Goal: Communication & Community: Participate in discussion

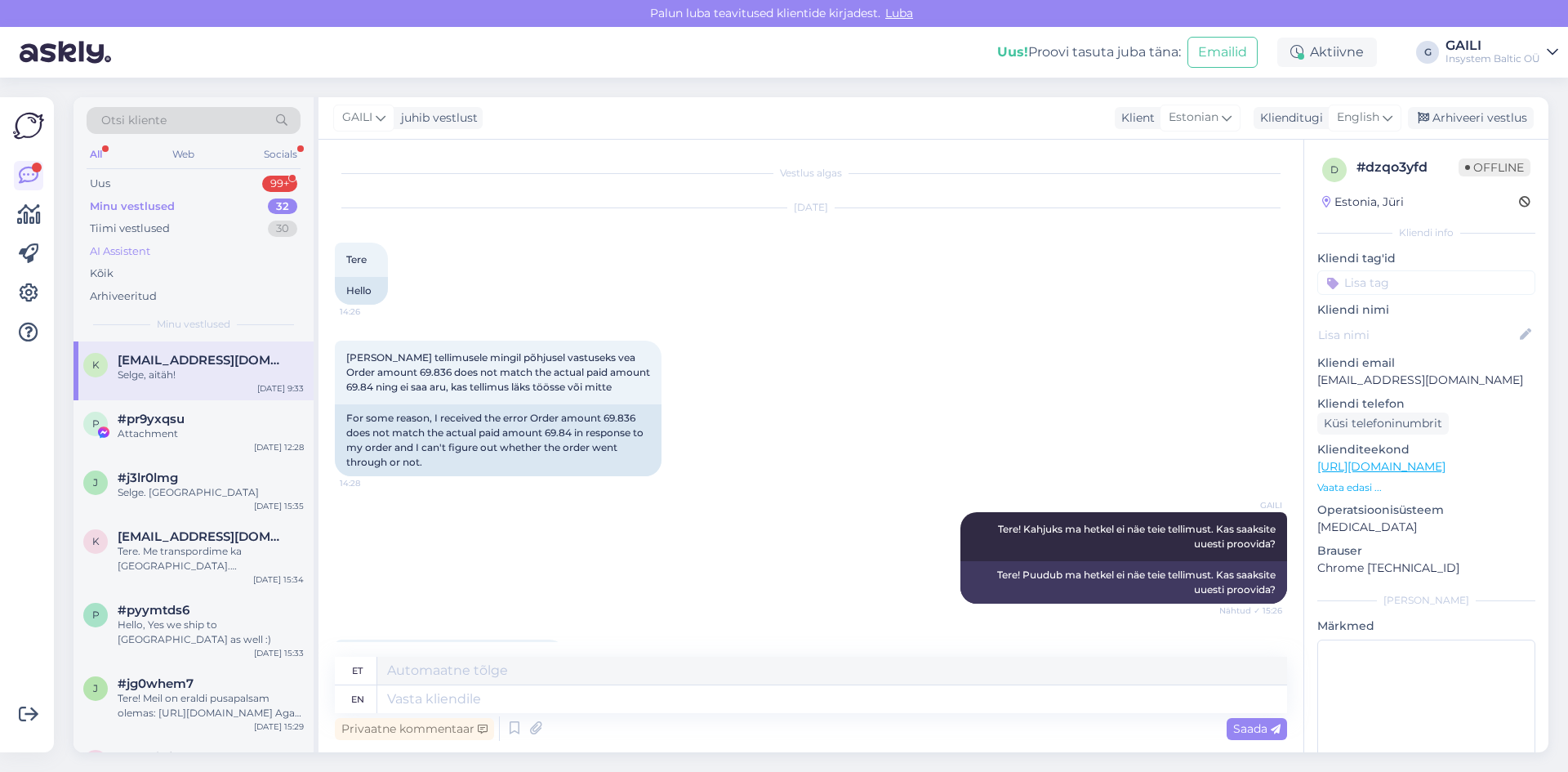
scroll to position [1283, 0]
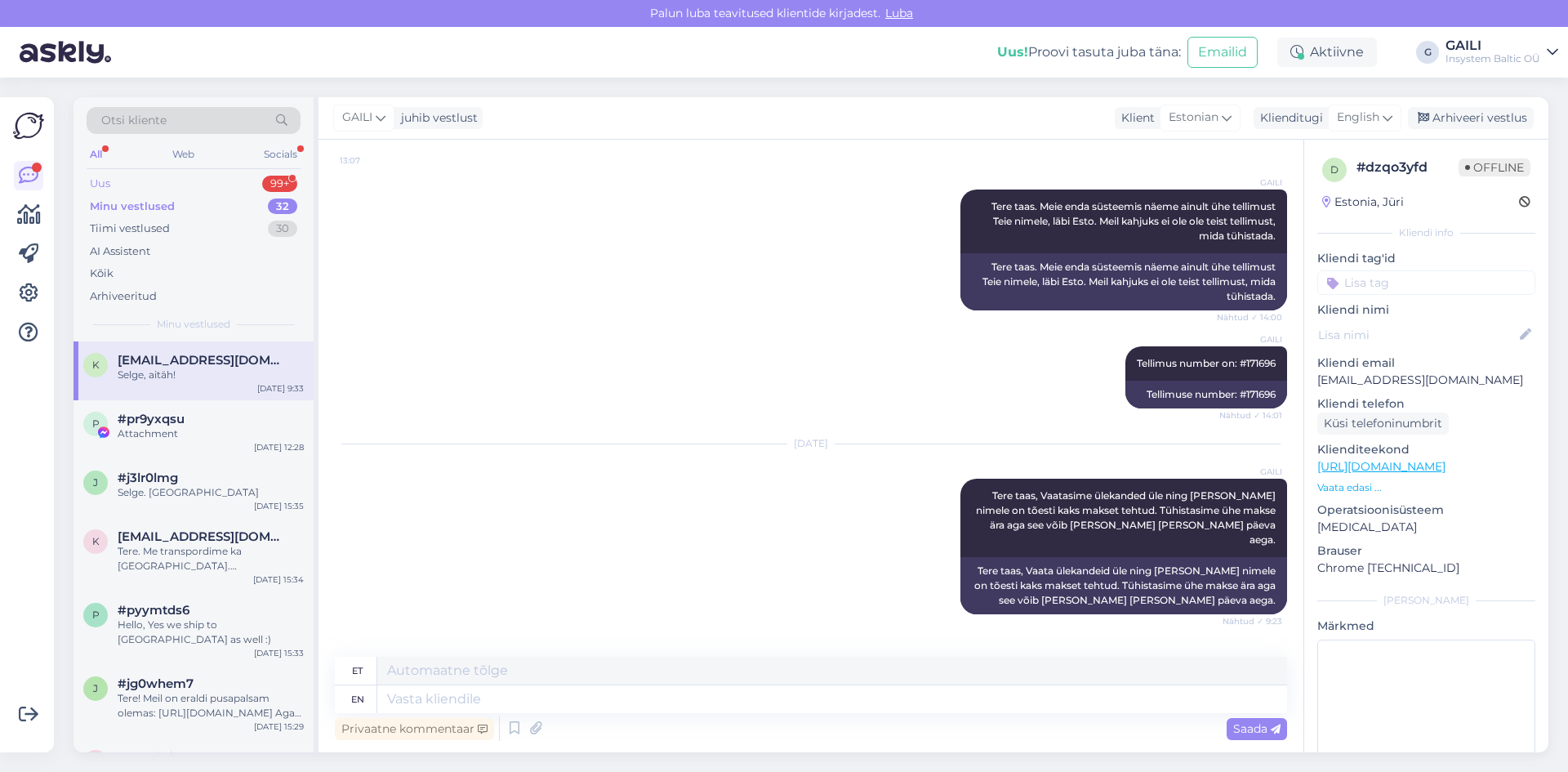
click at [187, 182] on div "Uus 99+" at bounding box center [193, 184] width 214 height 23
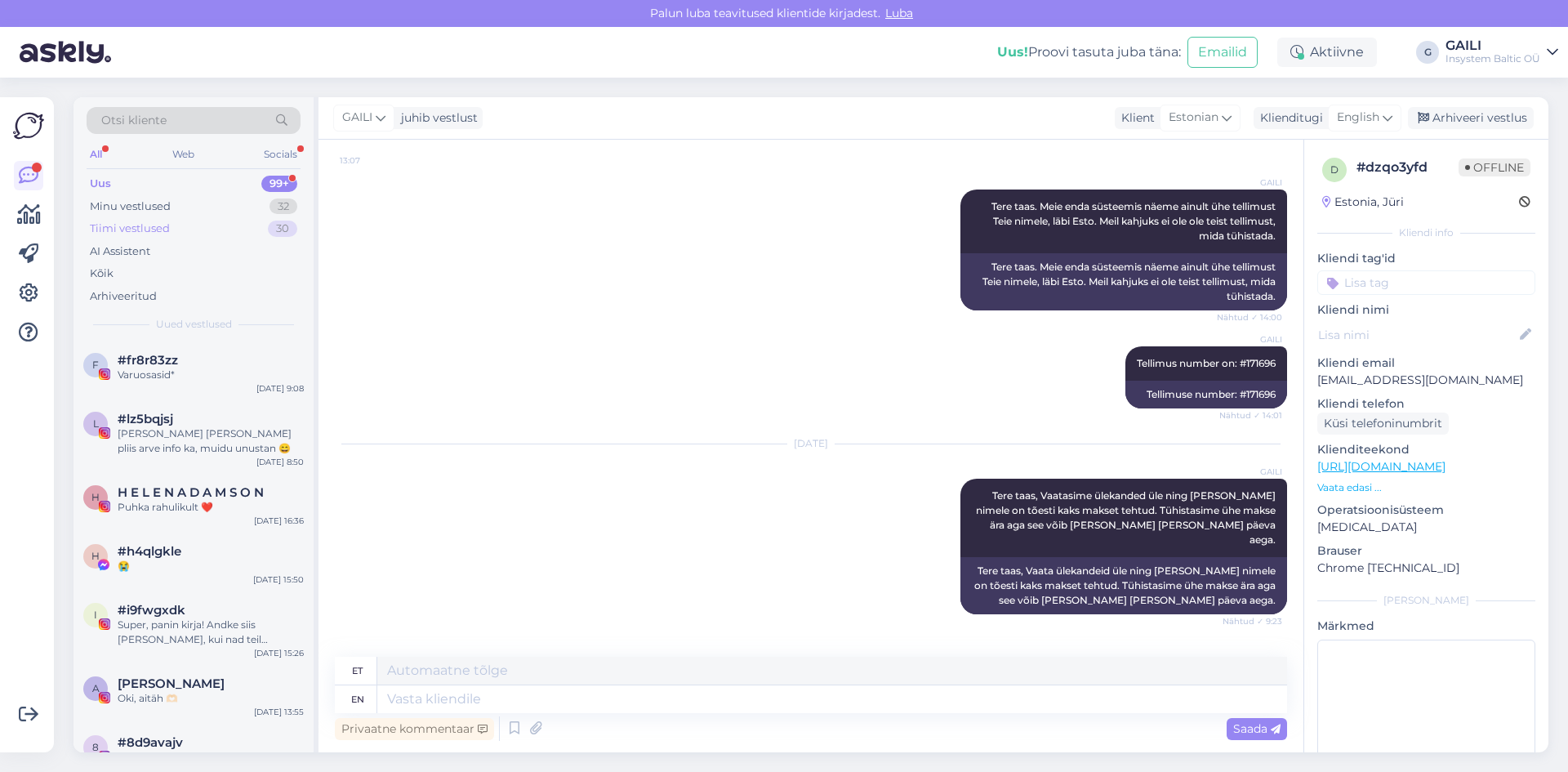
click at [179, 230] on div "Tiimi vestlused 30" at bounding box center [193, 229] width 214 height 23
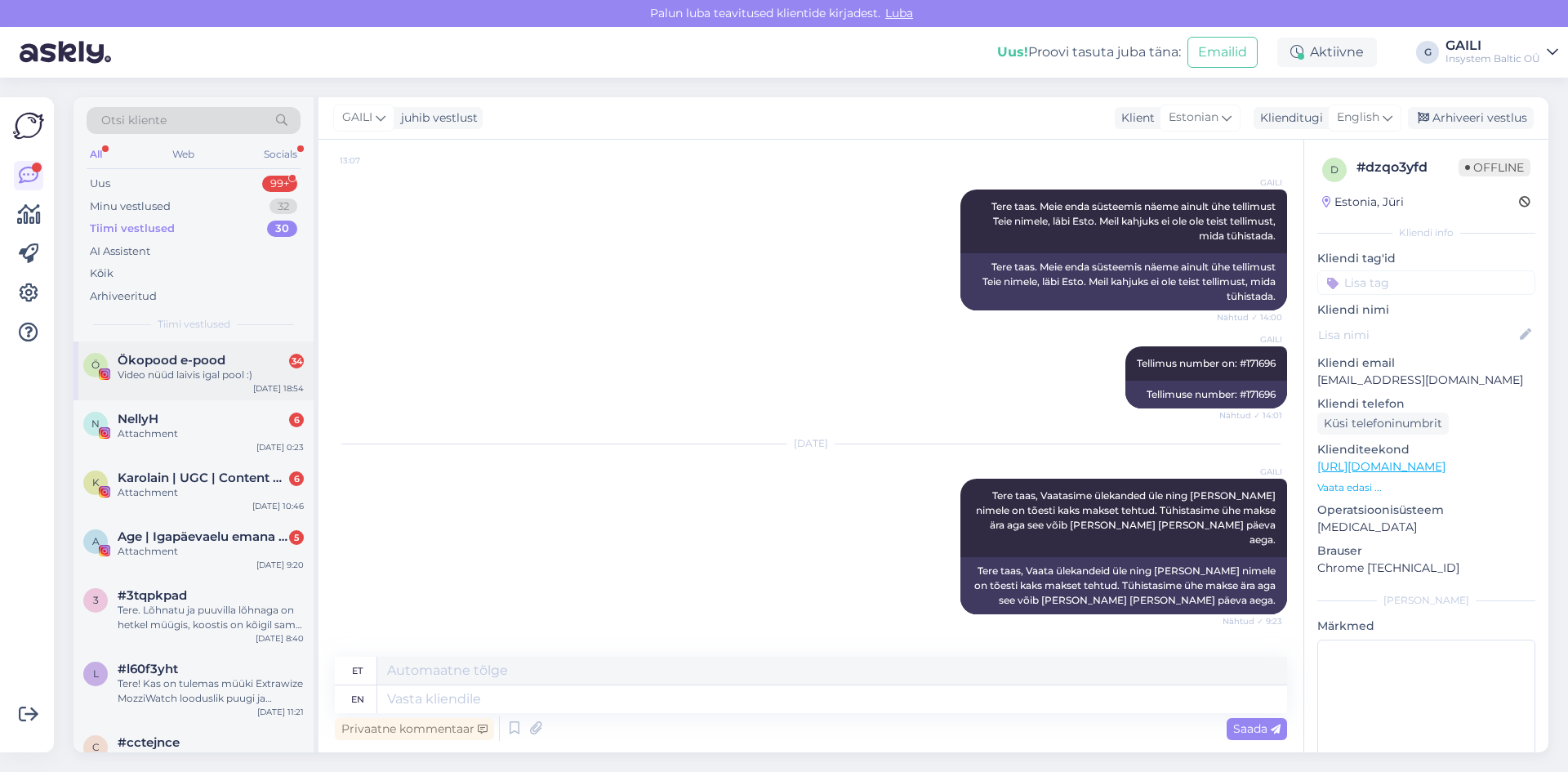
click at [211, 372] on div "Video nüüd laivis igal pool :)" at bounding box center [211, 375] width 187 height 15
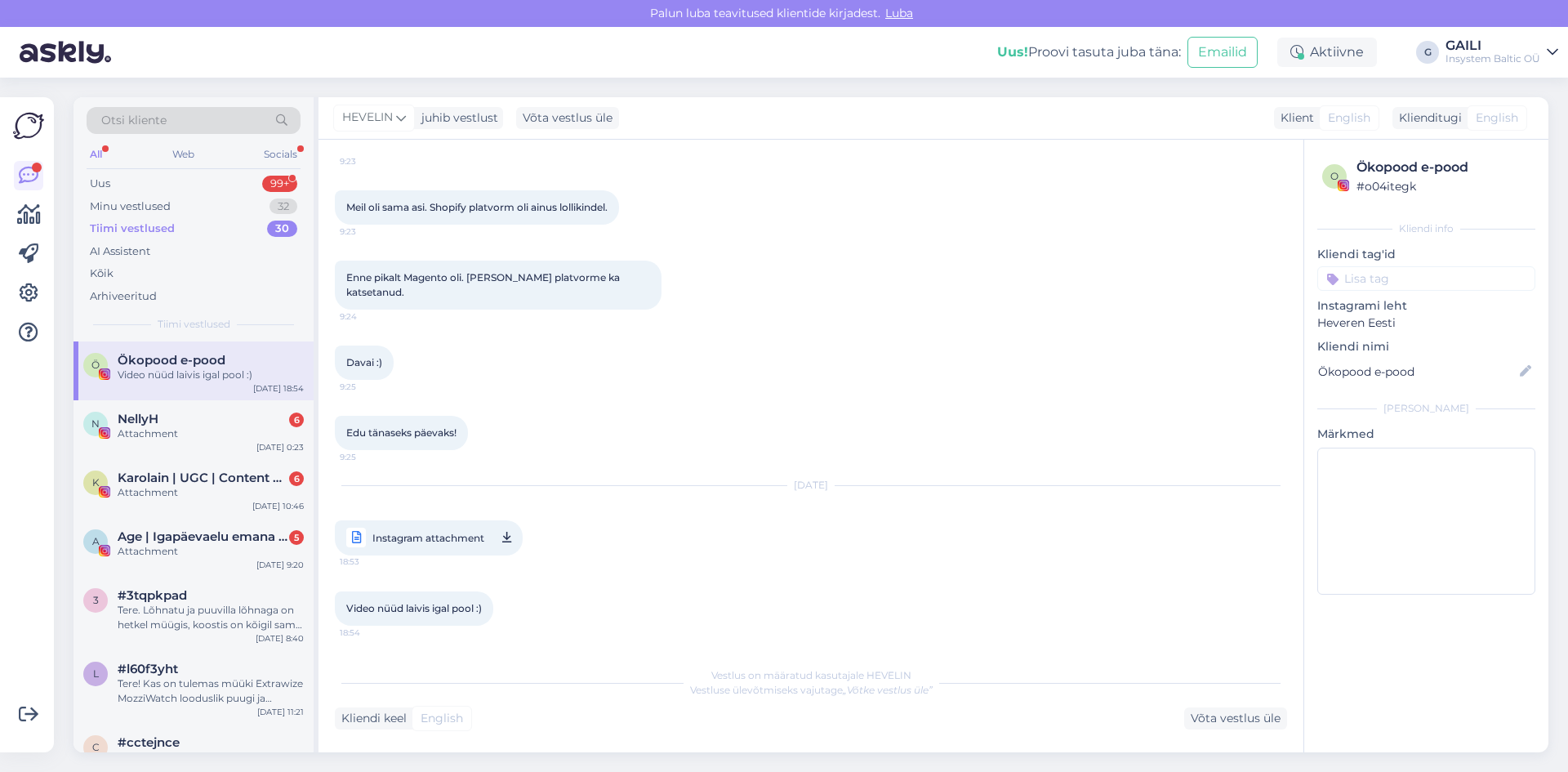
scroll to position [6715, 0]
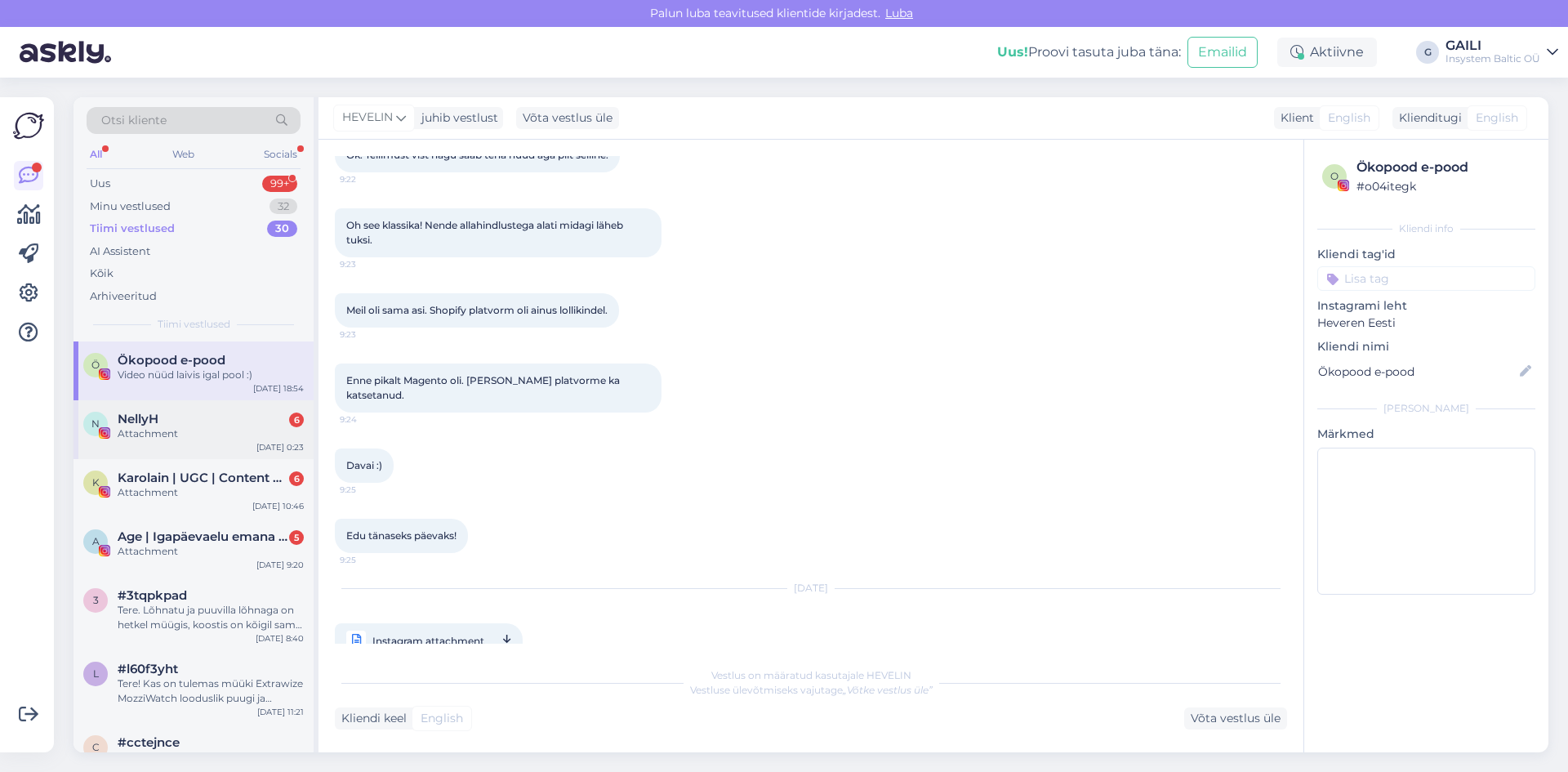
click at [192, 442] on div "N NellyH 6 Attachment [DATE] 0:23" at bounding box center [193, 429] width 240 height 59
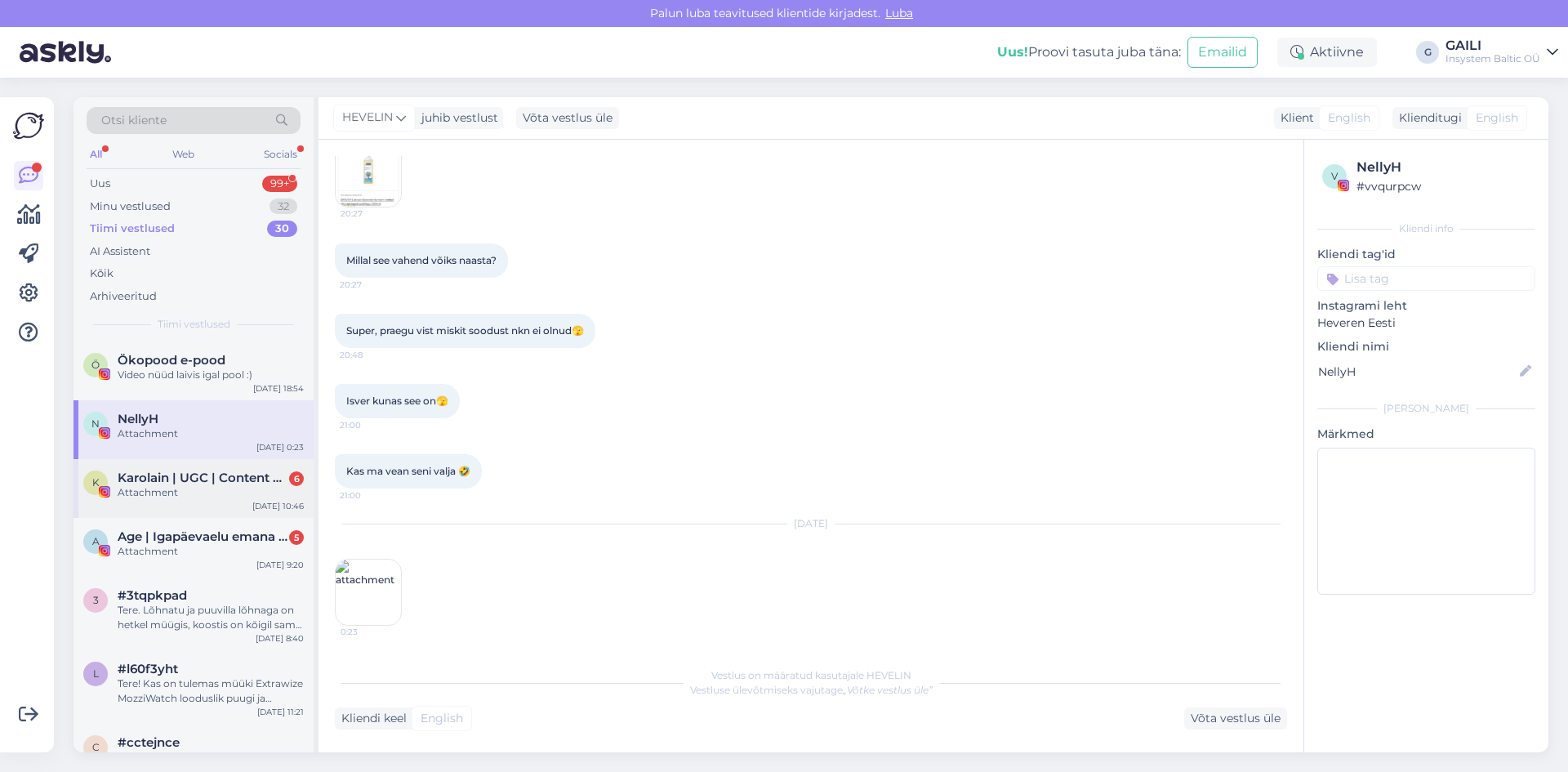
scroll to position [2214, 0]
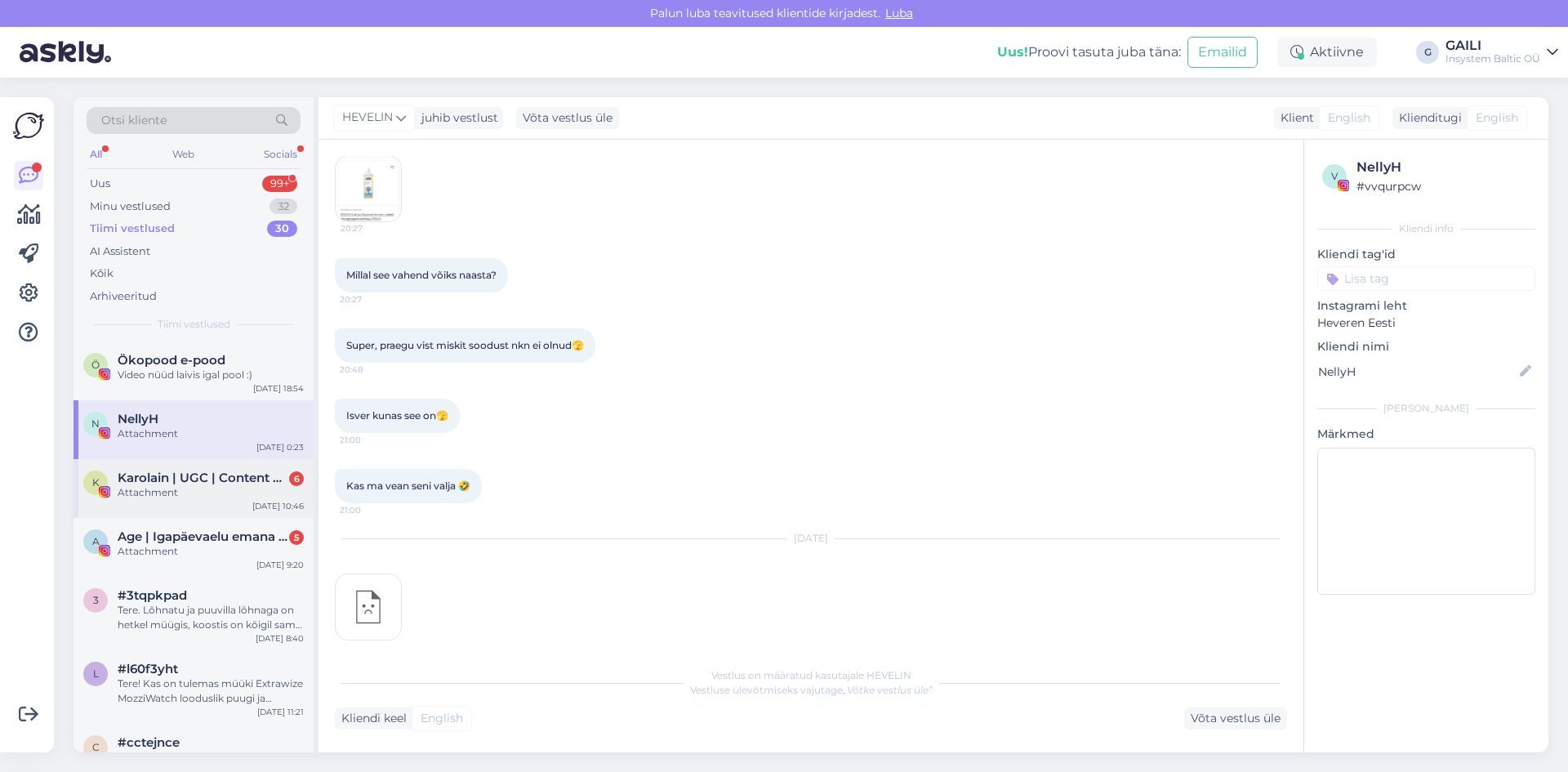
click at [188, 477] on span "Karolain | UGC | Content Creator" at bounding box center [202, 478] width 170 height 15
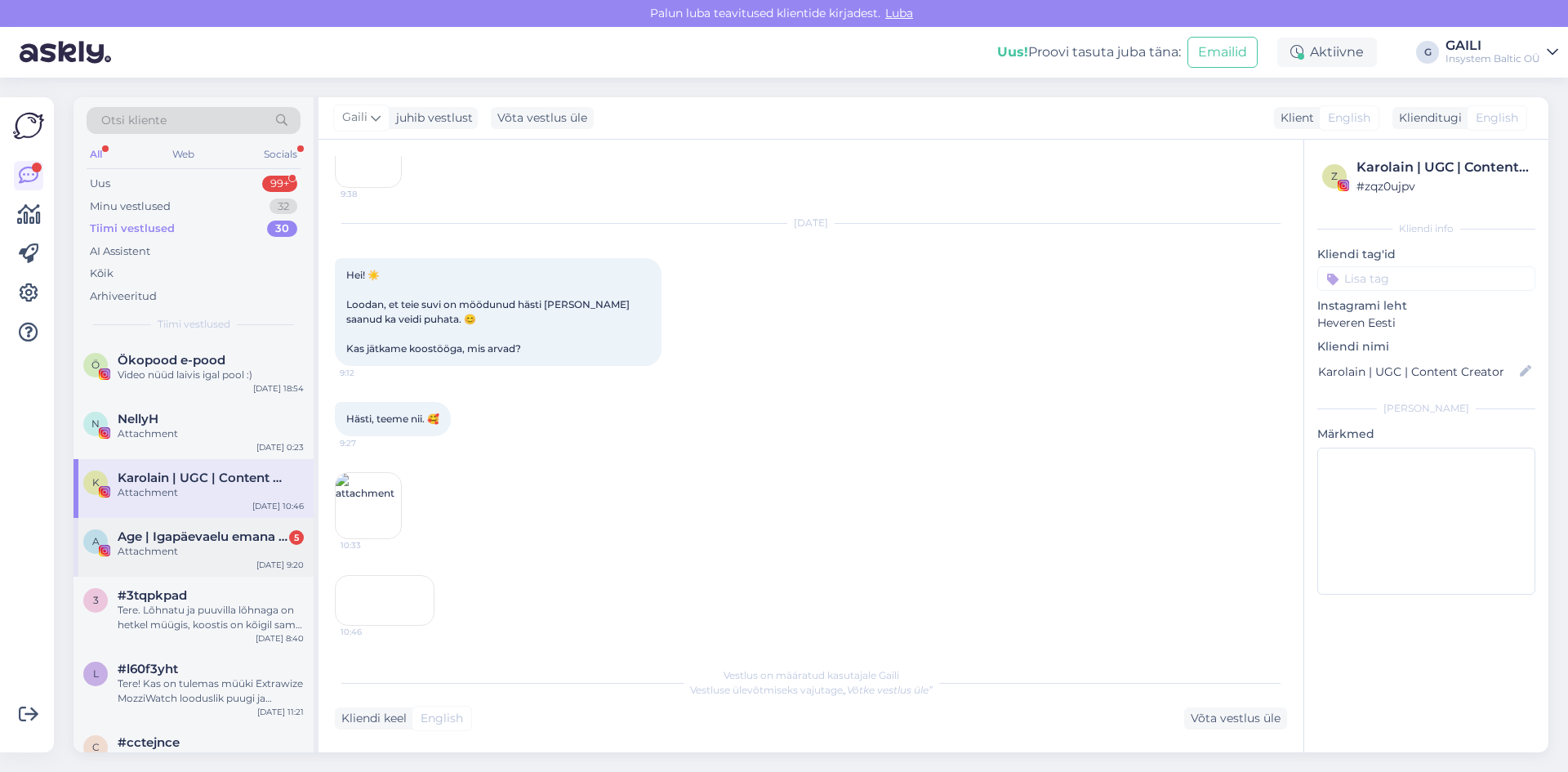
click at [187, 532] on span "Age | Igapäevaelu emana ✨️" at bounding box center [202, 537] width 170 height 15
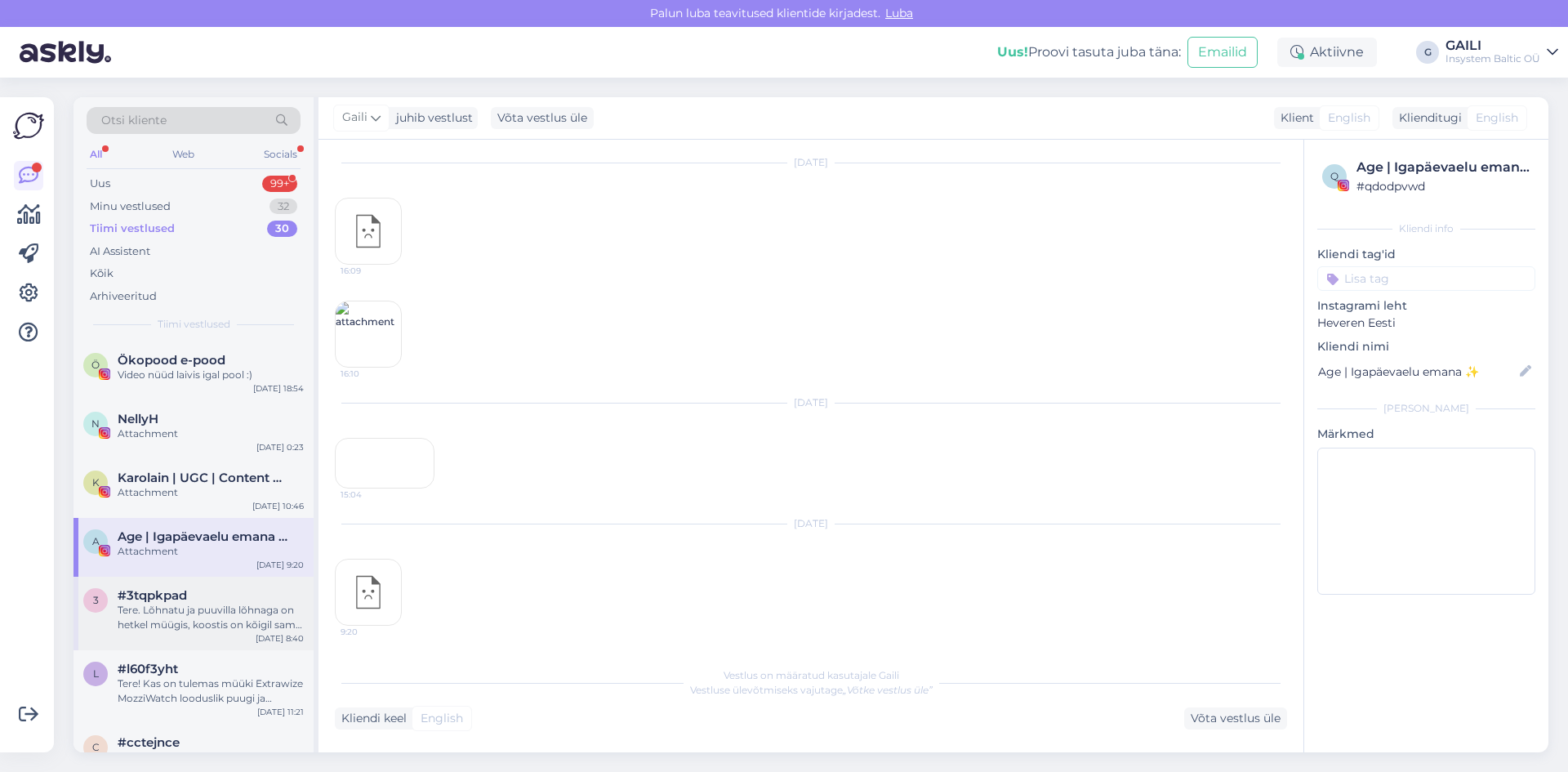
click at [186, 601] on span "#3tqpkpad" at bounding box center [152, 595] width 69 height 15
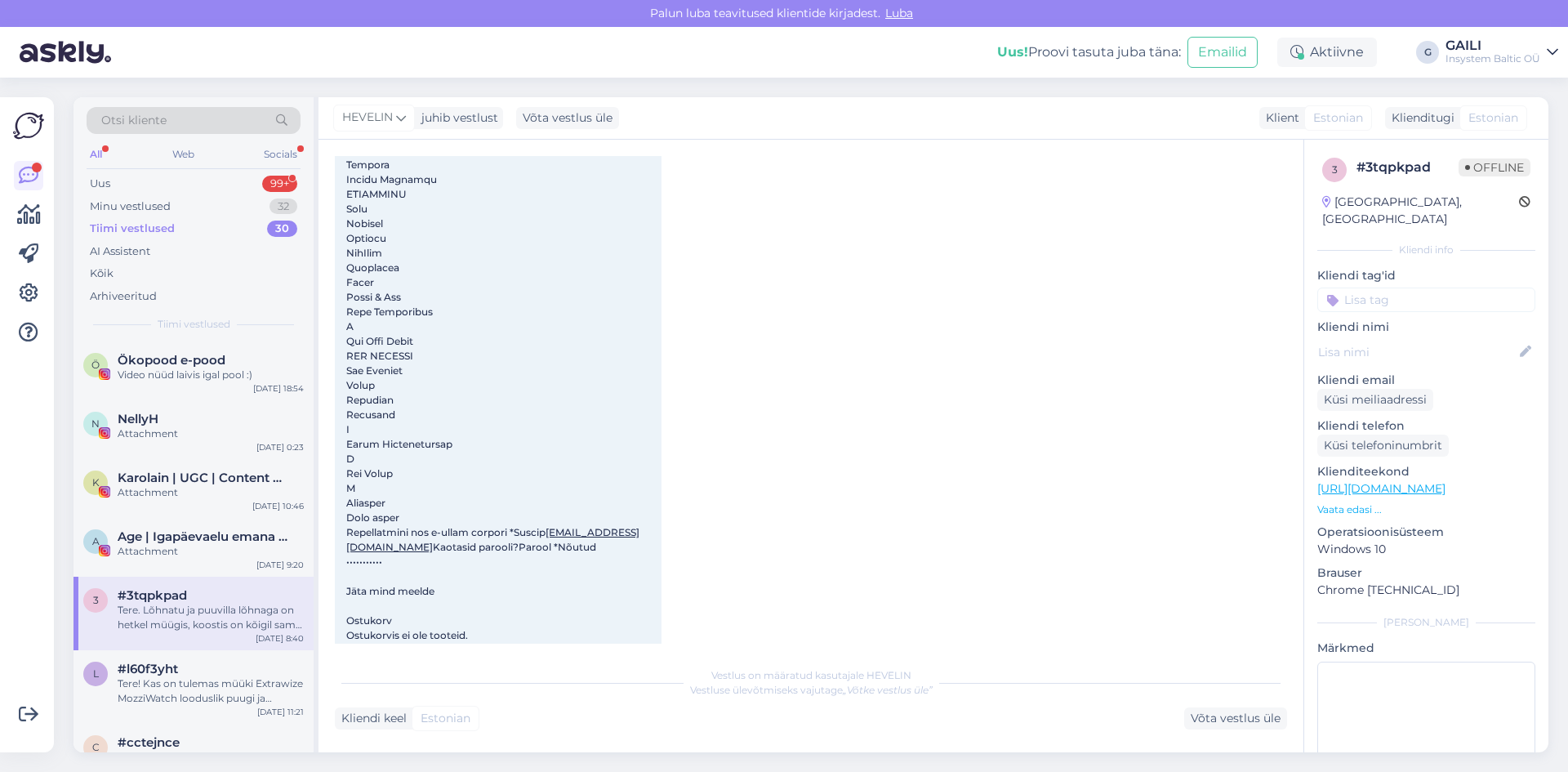
scroll to position [3531, 0]
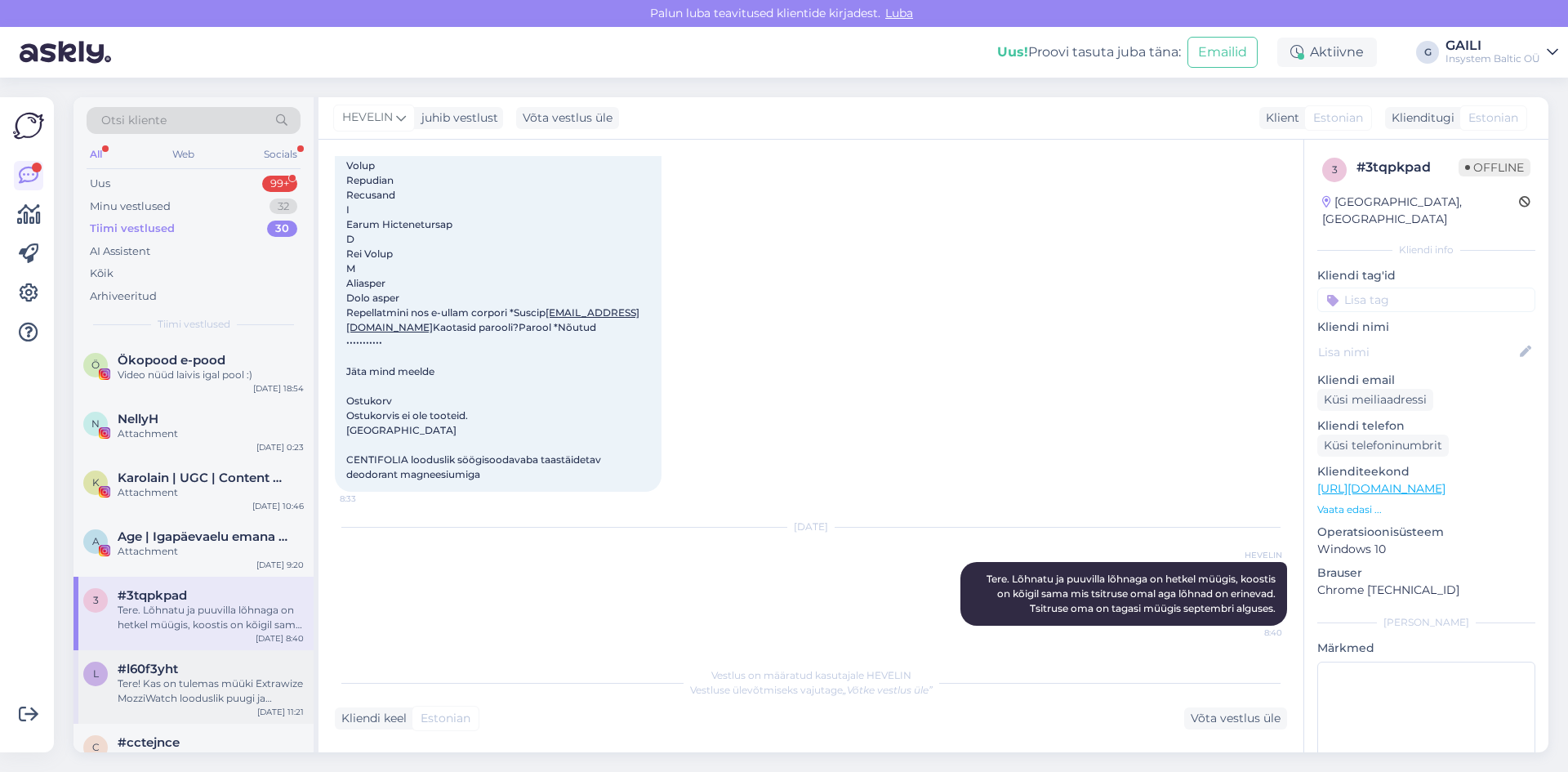
drag, startPoint x: 205, startPoint y: 676, endPoint x: 284, endPoint y: 680, distance: 79.1
click at [206, 676] on div "Tere! Kas on tulemas müüki Extrawize MozziWatch looduslik puugi ja sääsesprei l…" at bounding box center [211, 691] width 187 height 30
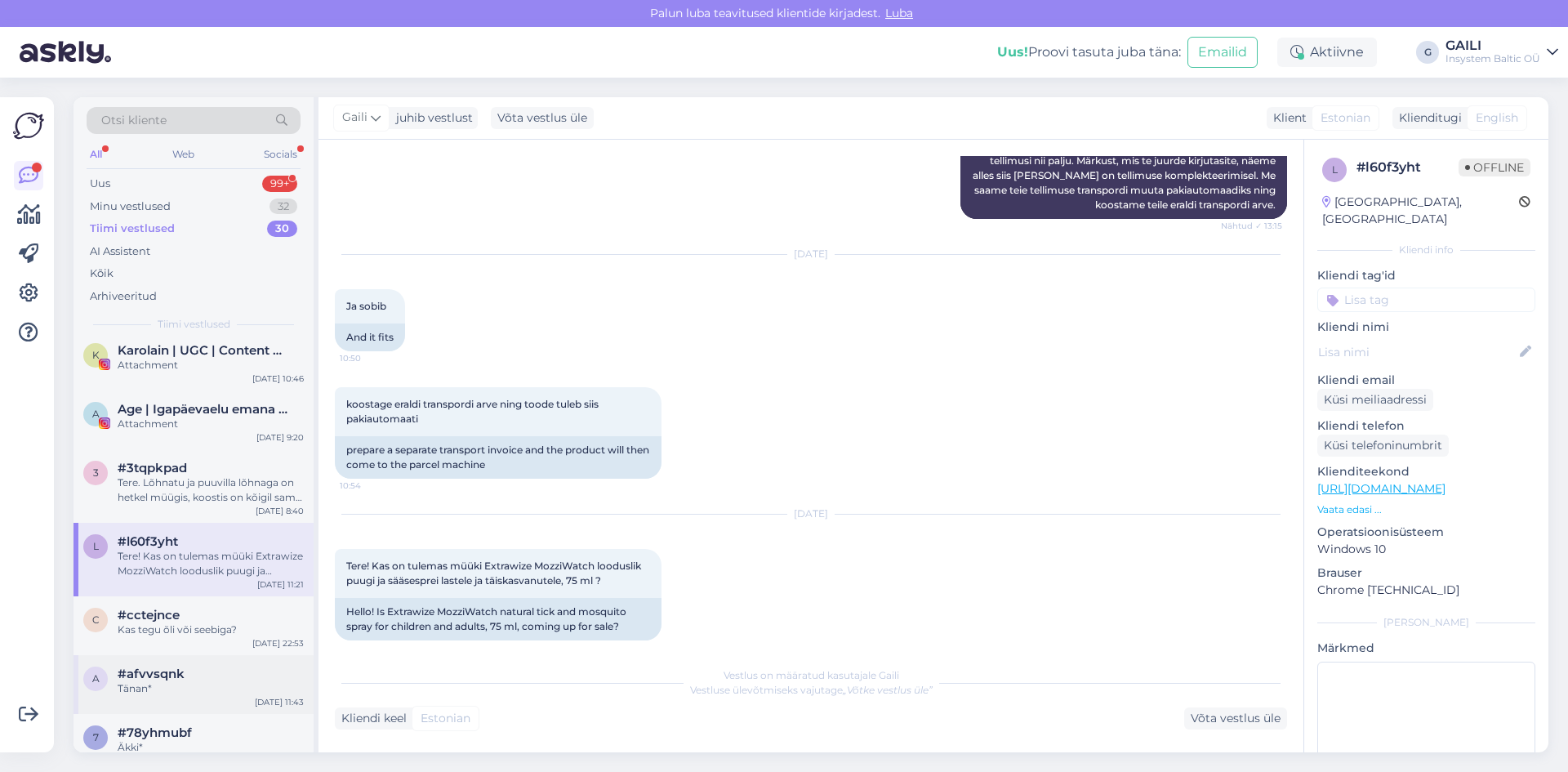
scroll to position [163, 0]
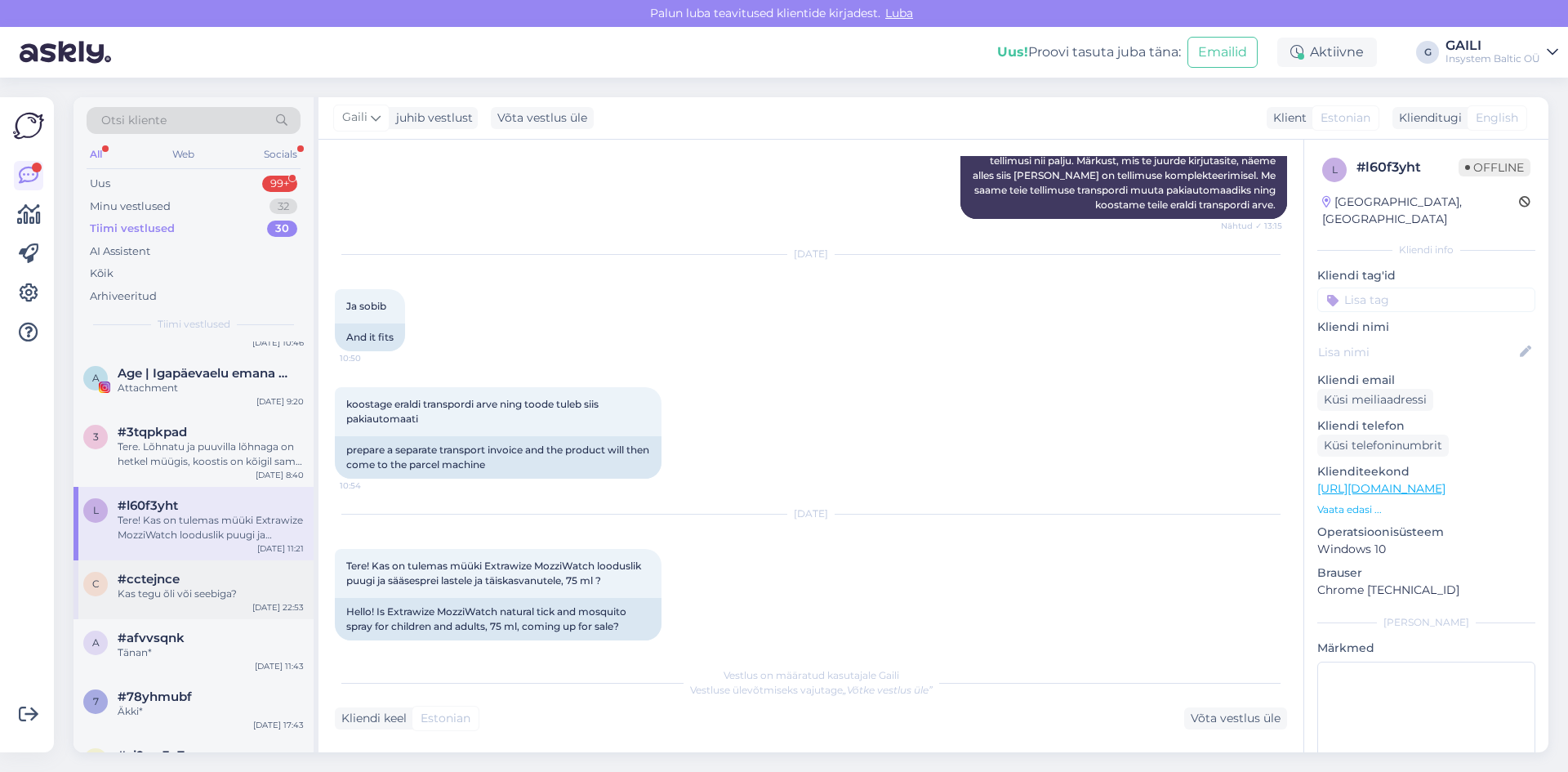
click at [221, 585] on div "#cctejnce" at bounding box center [211, 579] width 187 height 15
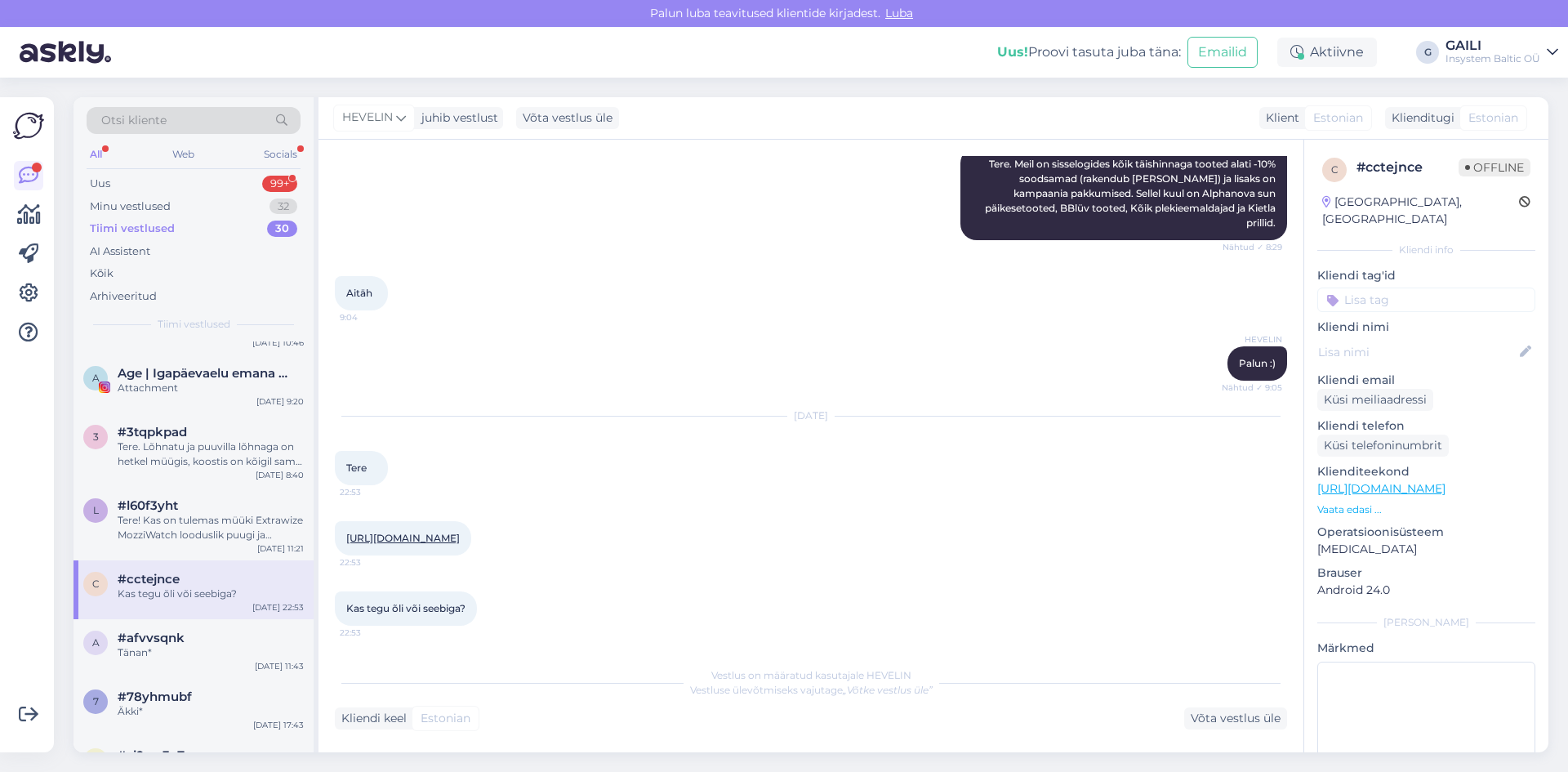
scroll to position [0, 0]
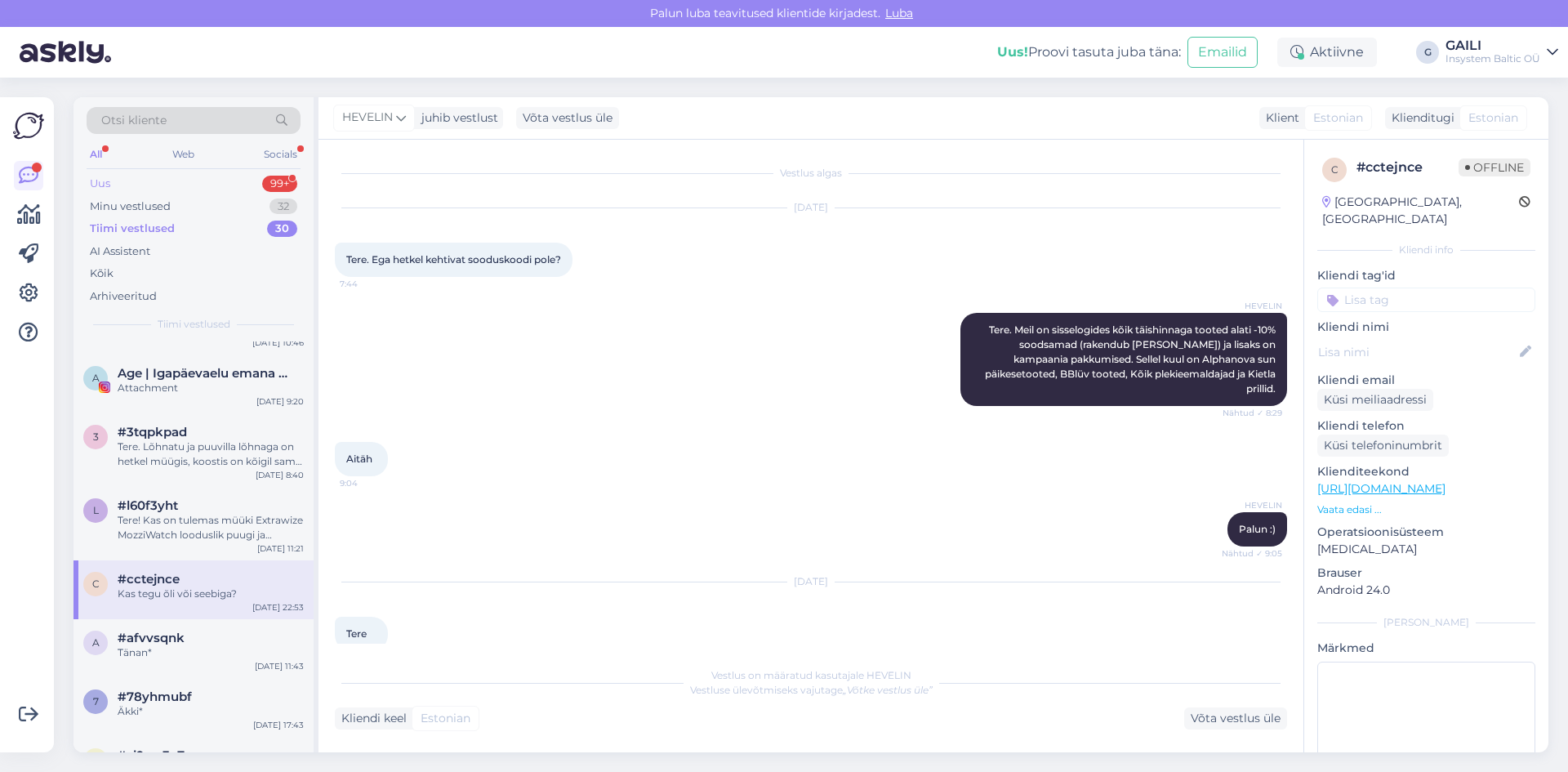
click at [153, 182] on div "Uus 99+" at bounding box center [193, 184] width 214 height 23
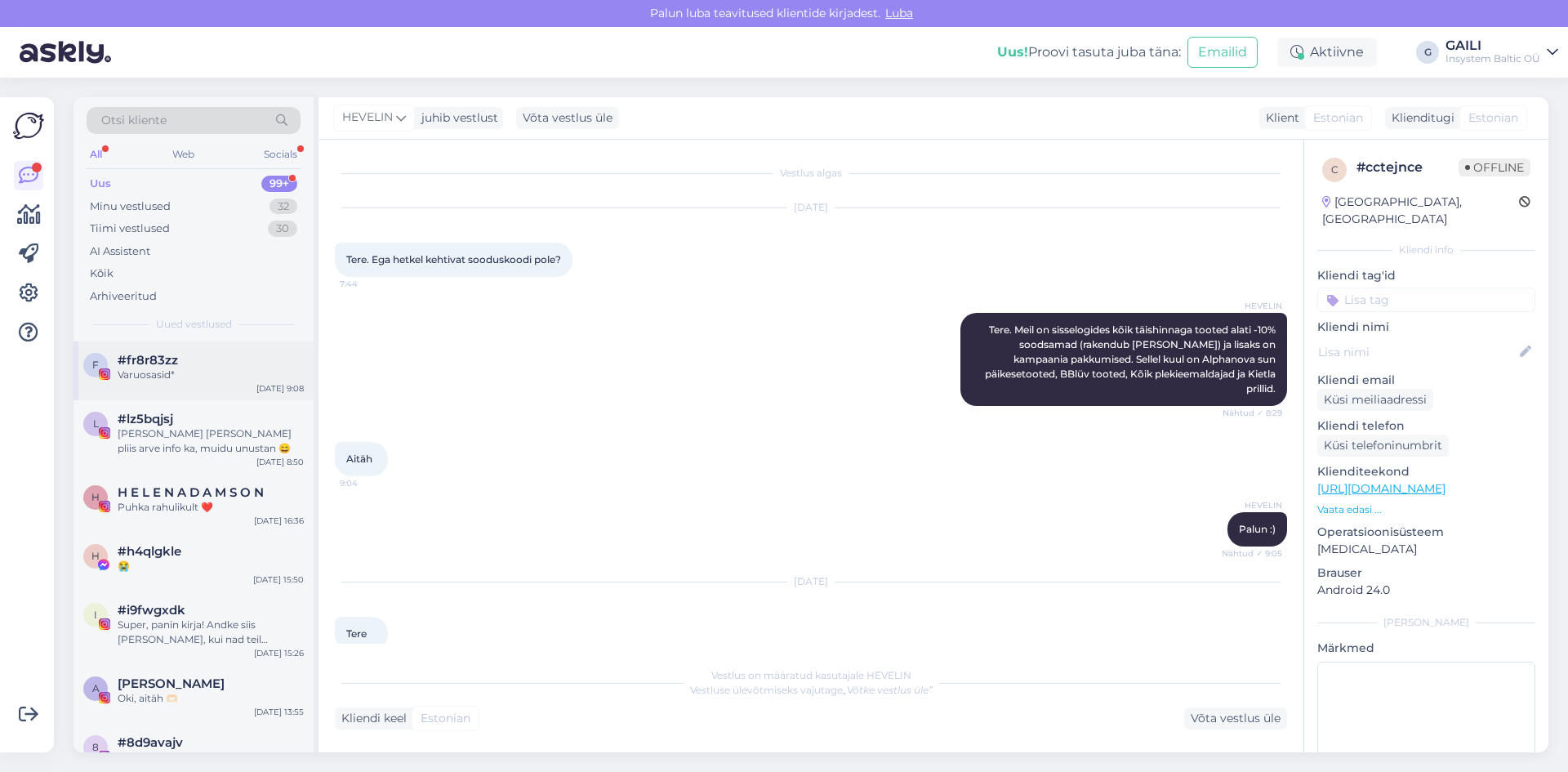
click at [187, 357] on div "#fr8r83zz" at bounding box center [211, 360] width 187 height 15
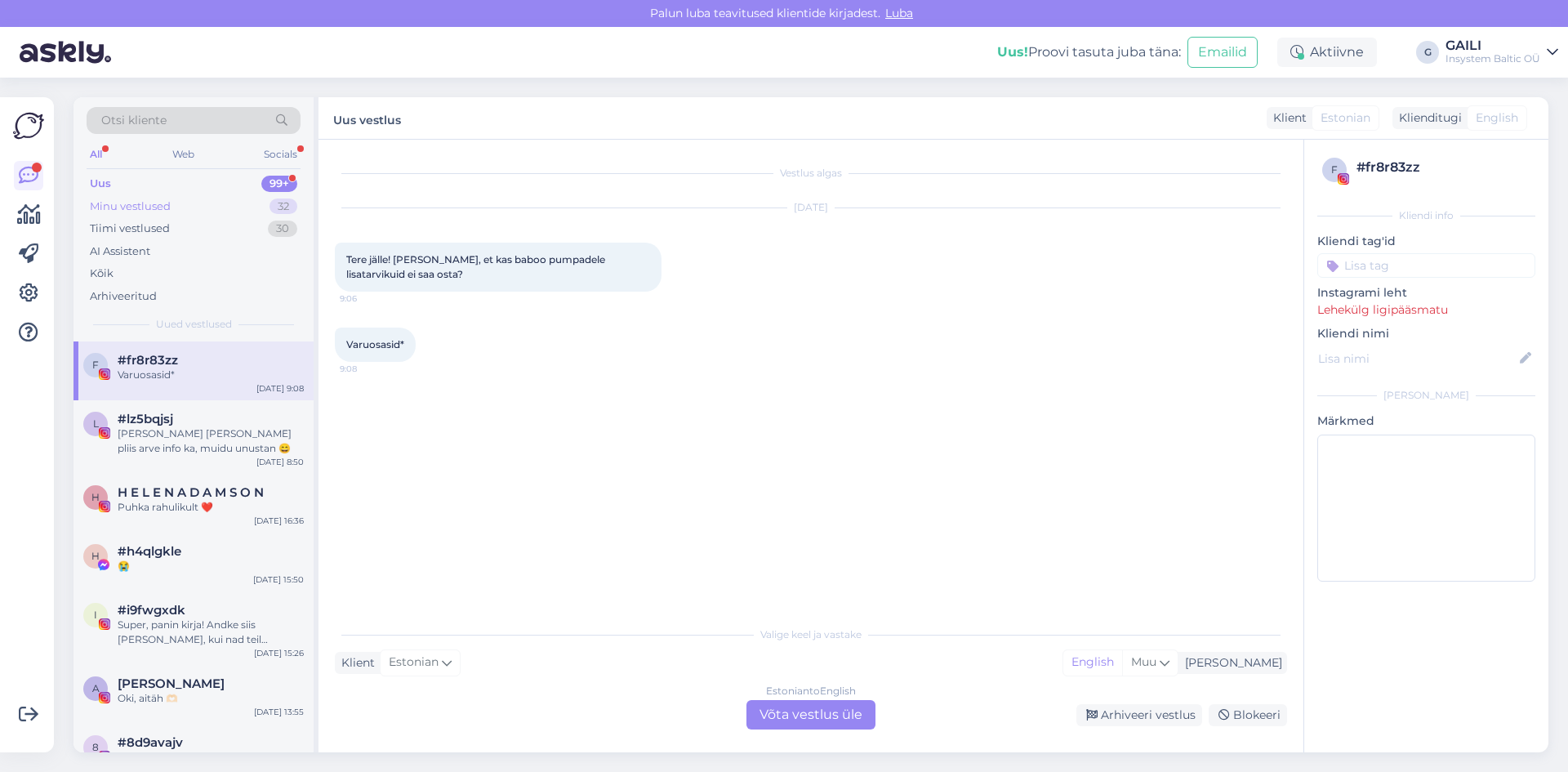
click at [156, 211] on div "Minu vestlused" at bounding box center [130, 206] width 81 height 17
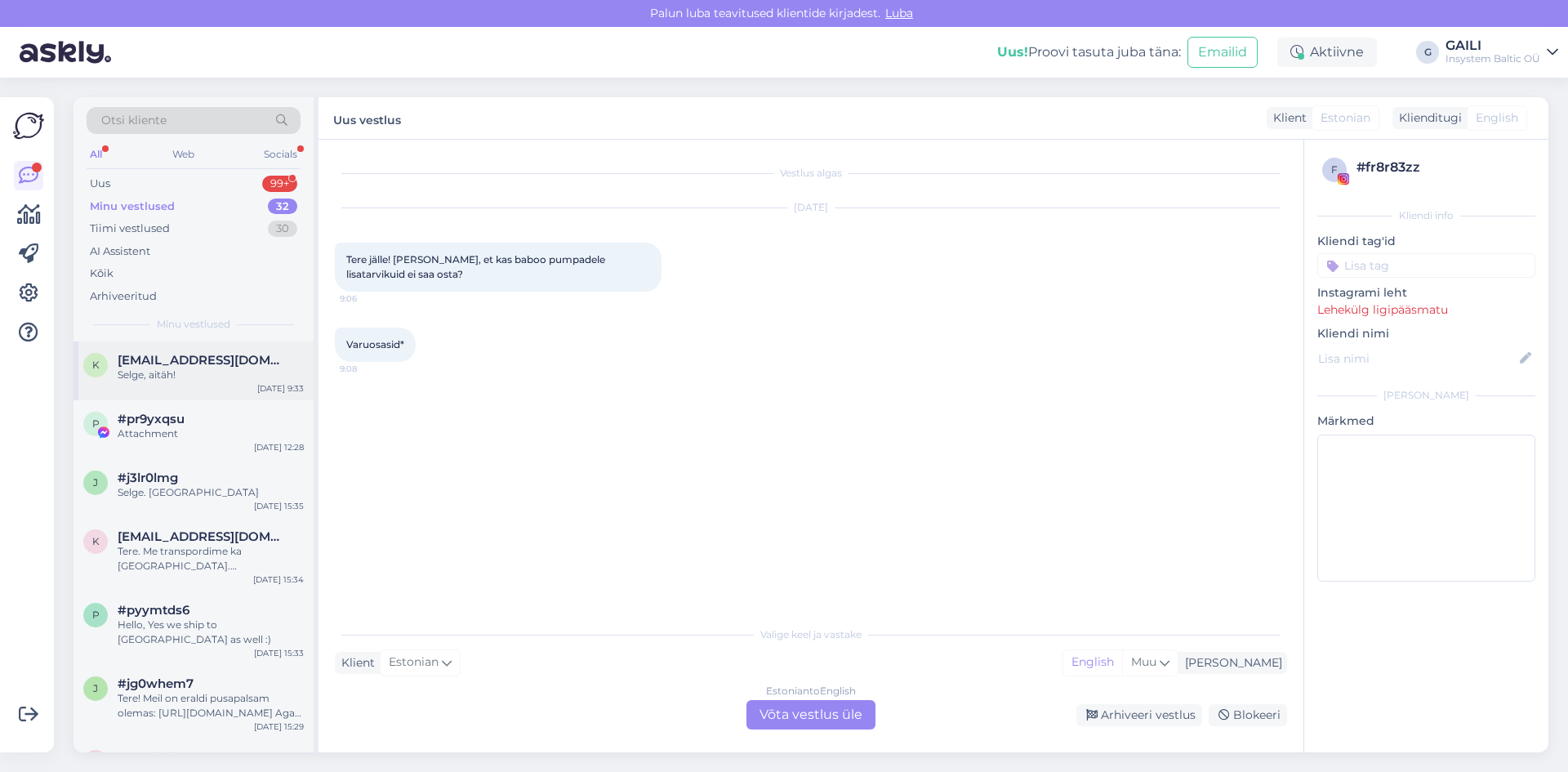
click at [167, 354] on span "[EMAIL_ADDRESS][DOMAIN_NAME]" at bounding box center [202, 360] width 170 height 15
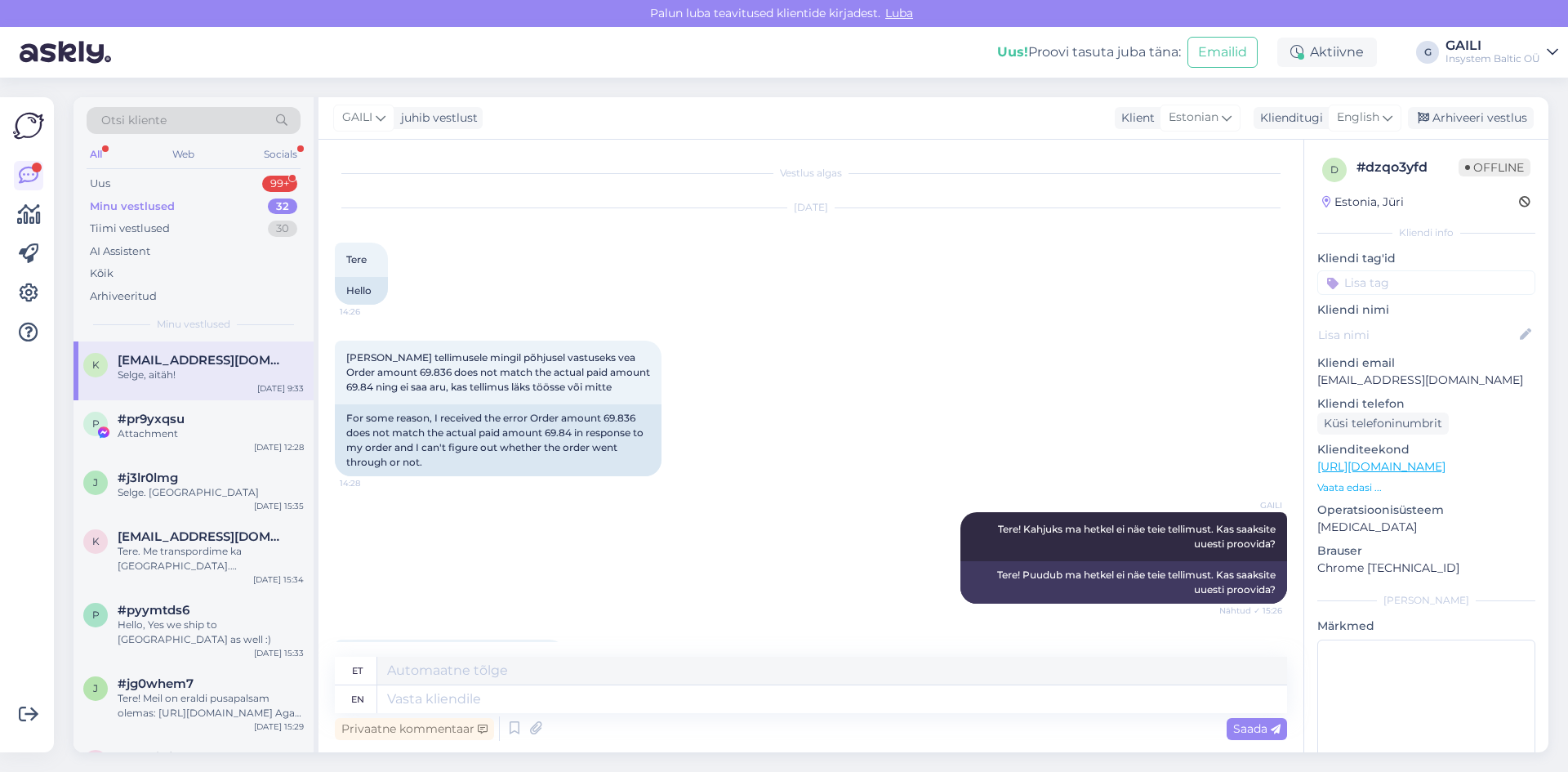
scroll to position [1283, 0]
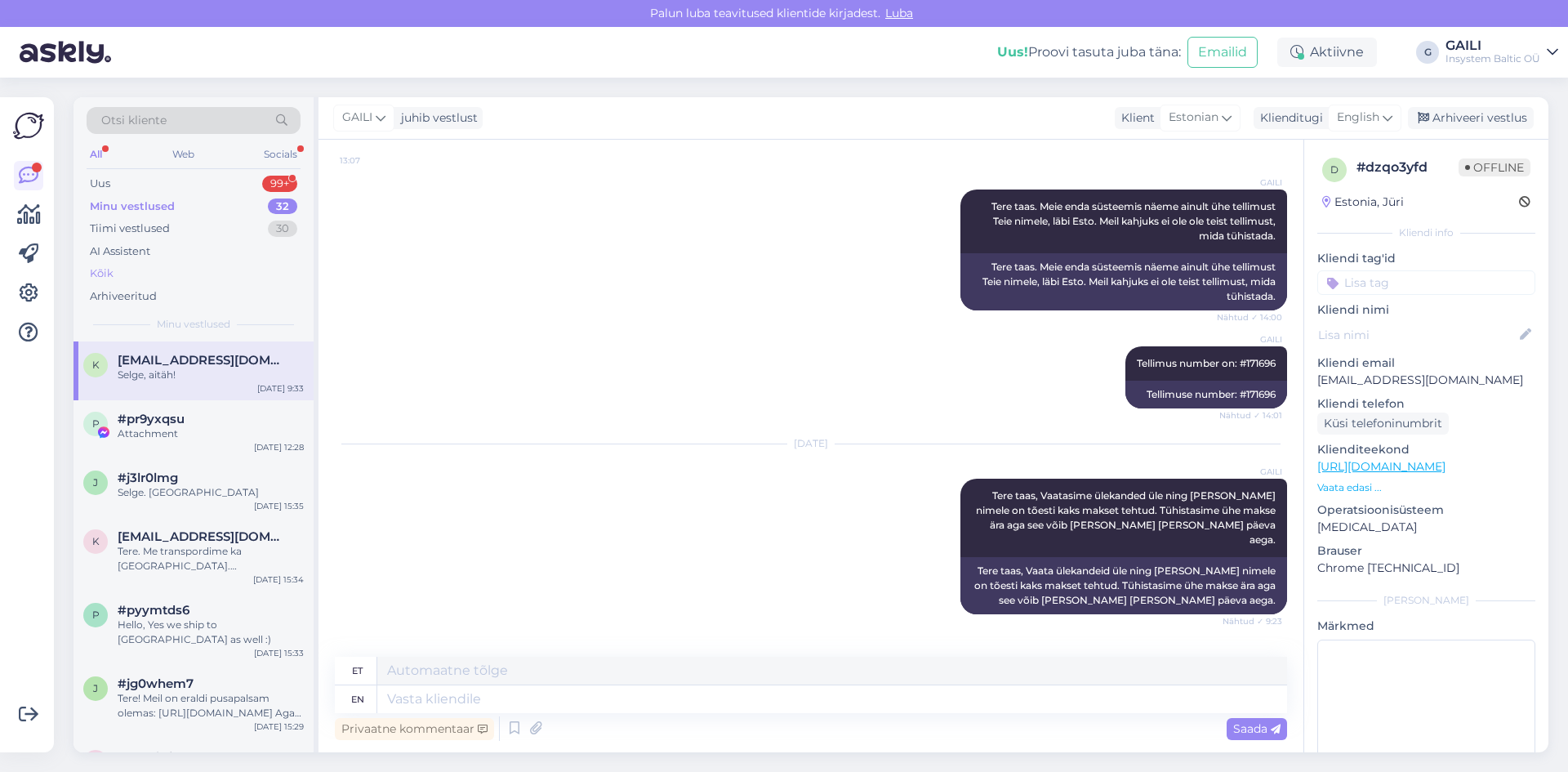
click at [125, 271] on div "Kõik" at bounding box center [193, 273] width 214 height 23
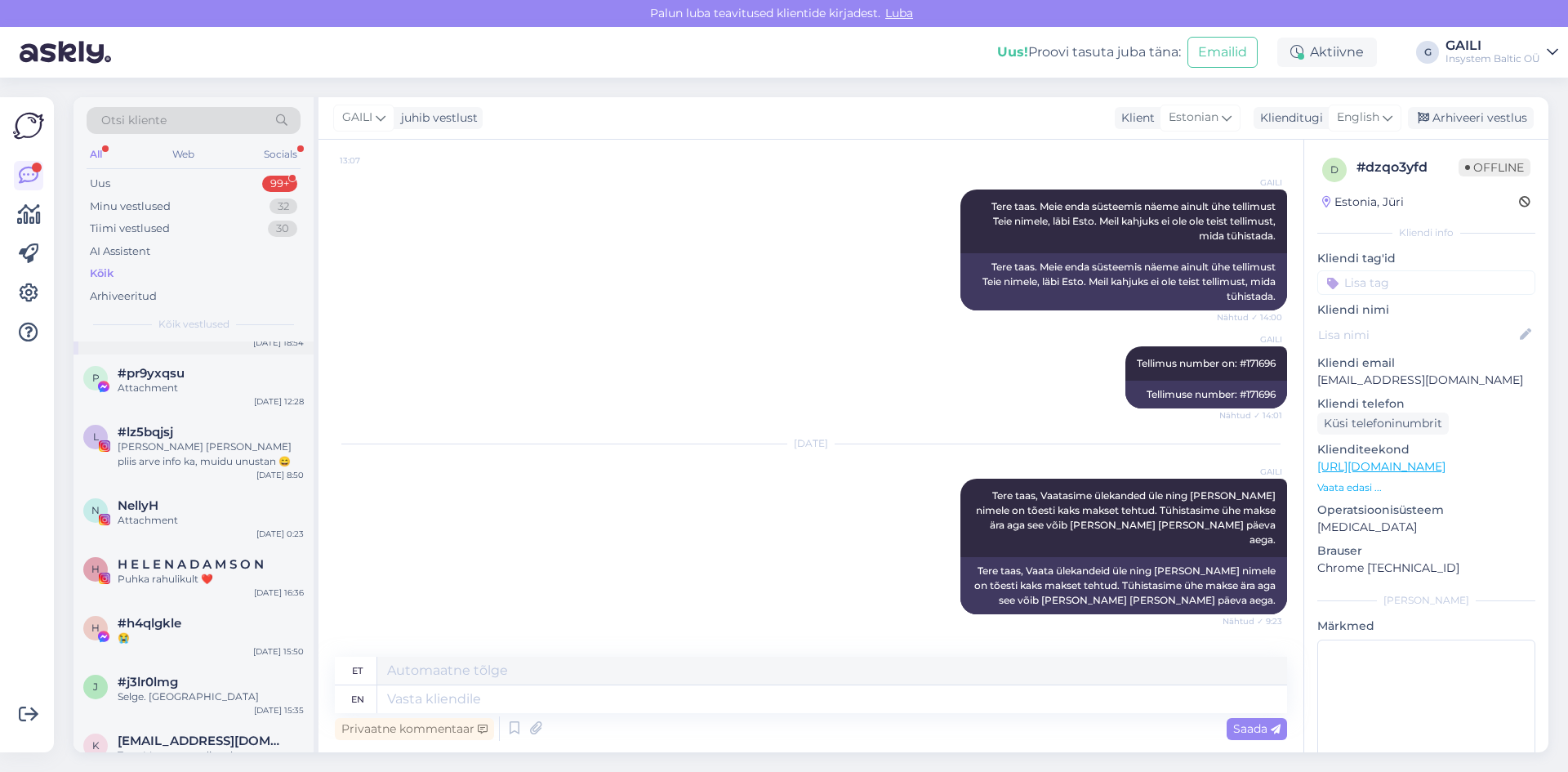
scroll to position [0, 0]
